Goal: Navigation & Orientation: Find specific page/section

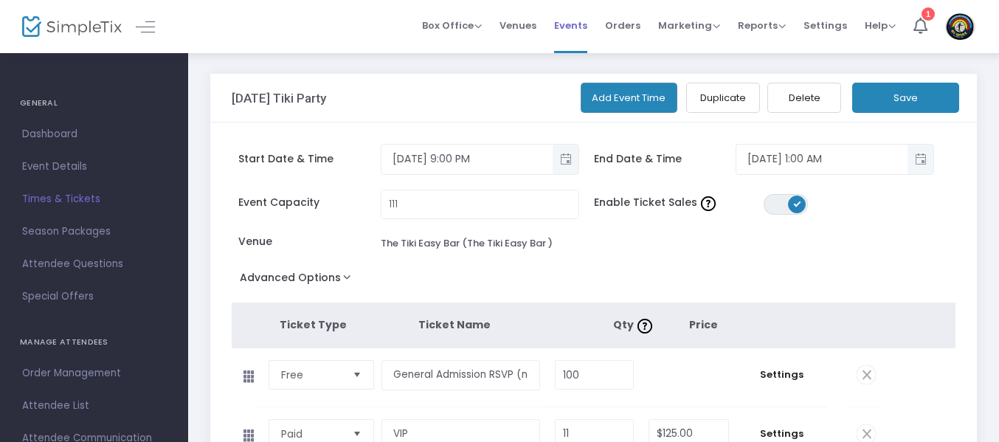
click at [559, 29] on li "Events" at bounding box center [570, 26] width 51 height 53
click at [584, 27] on span "Events" at bounding box center [570, 26] width 33 height 38
click at [570, 24] on span "Events" at bounding box center [570, 26] width 33 height 38
